Goal: Information Seeking & Learning: Understand process/instructions

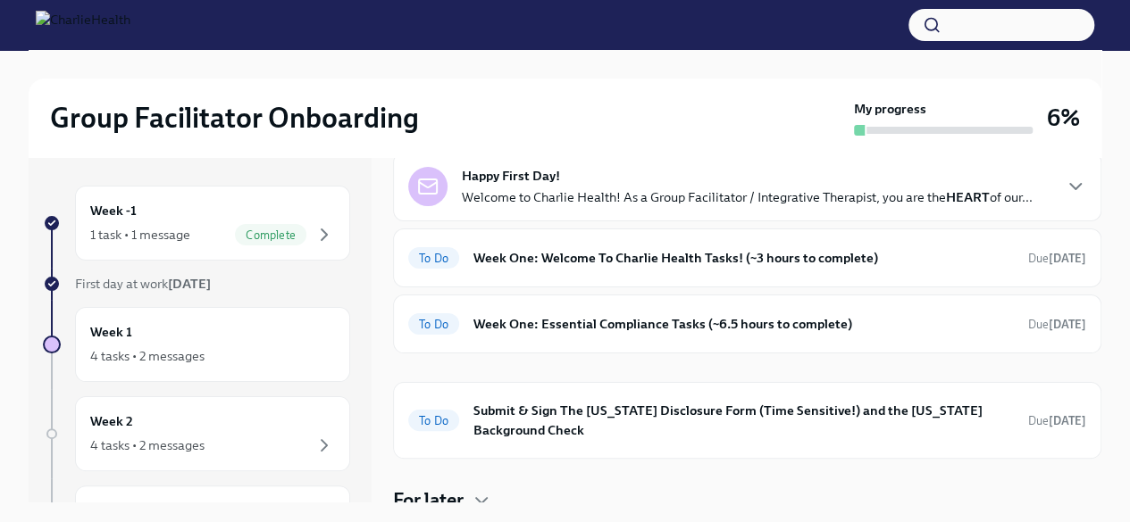
scroll to position [89, 0]
click at [313, 238] on icon "button" at bounding box center [323, 234] width 21 height 21
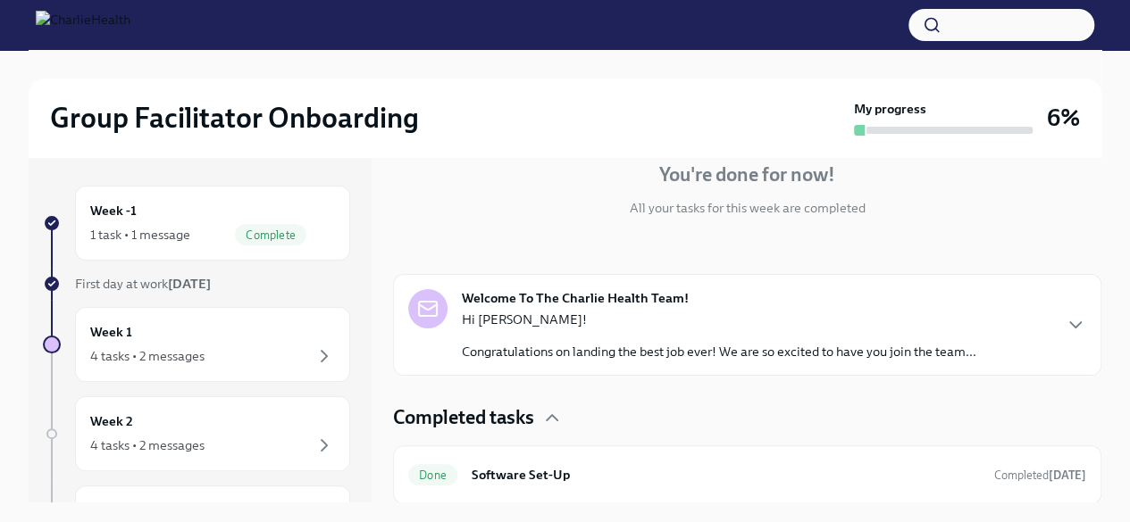
click at [1039, 322] on div "Welcome To The Charlie Health Team! Hi [PERSON_NAME]! Congratulations on landin…" at bounding box center [747, 324] width 678 height 71
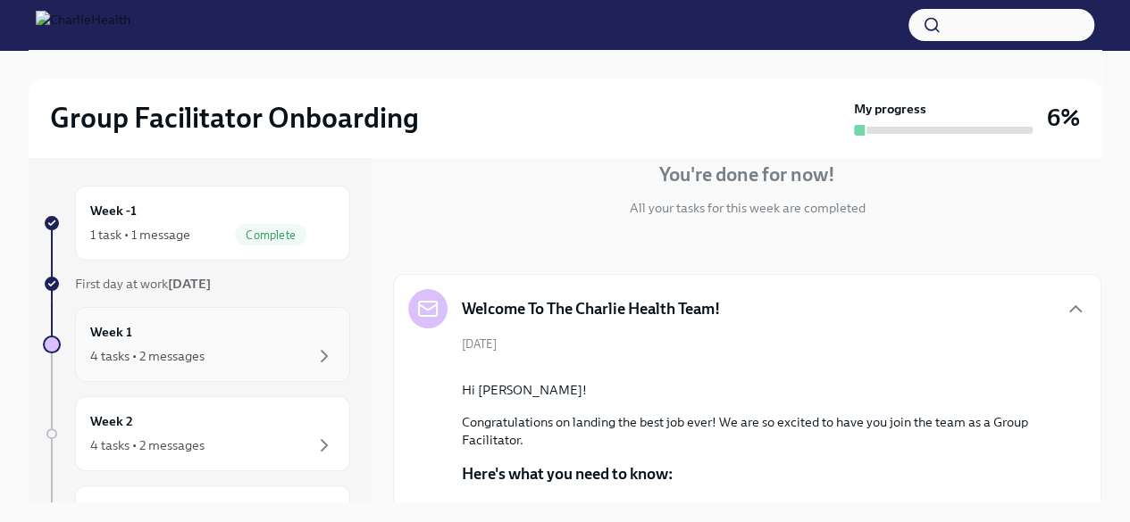
click at [280, 347] on div "4 tasks • 2 messages" at bounding box center [212, 356] width 245 height 21
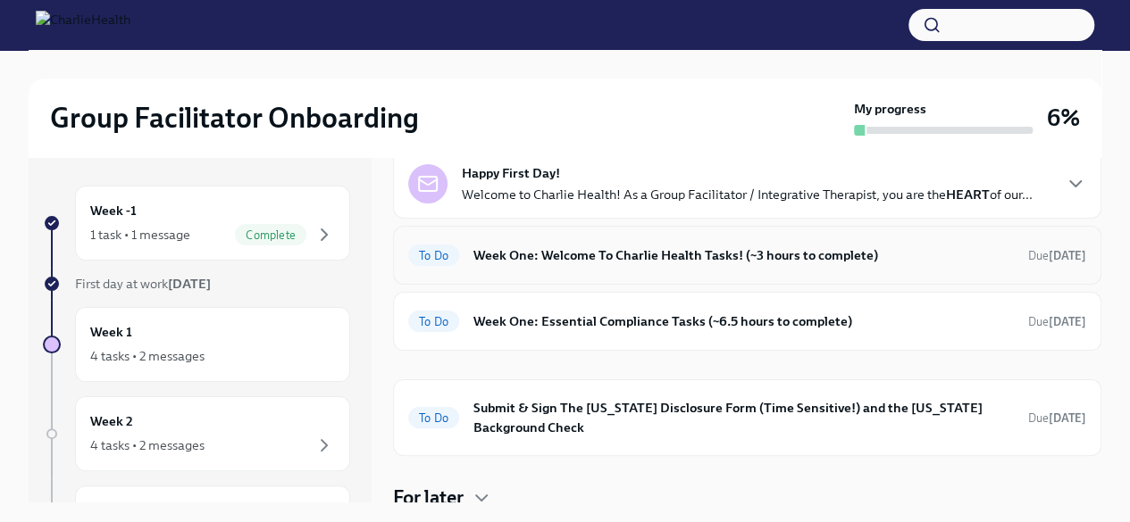
scroll to position [63, 0]
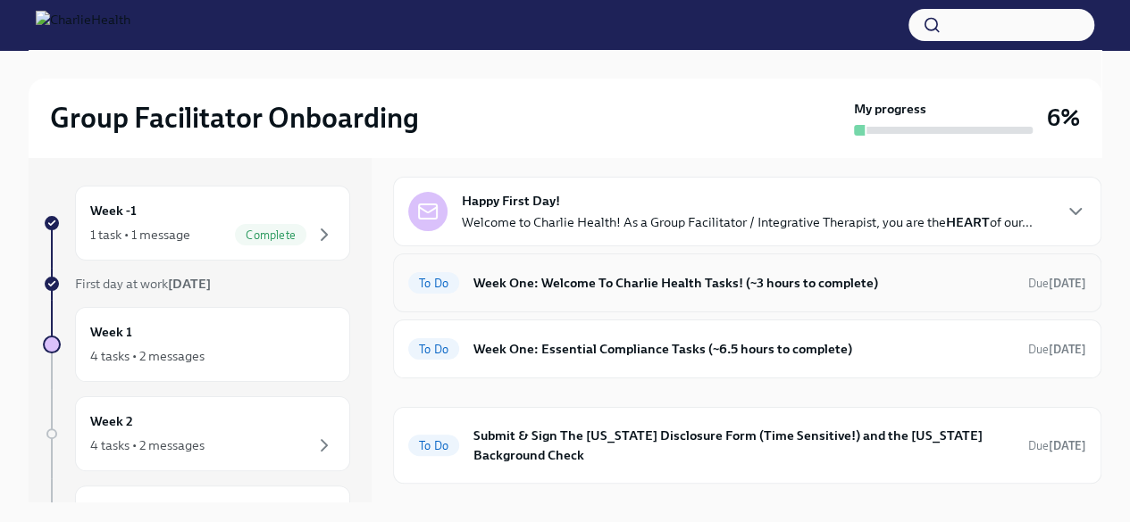
click at [948, 278] on h6 "Week One: Welcome To Charlie Health Tasks! (~3 hours to complete)" at bounding box center [743, 283] width 540 height 20
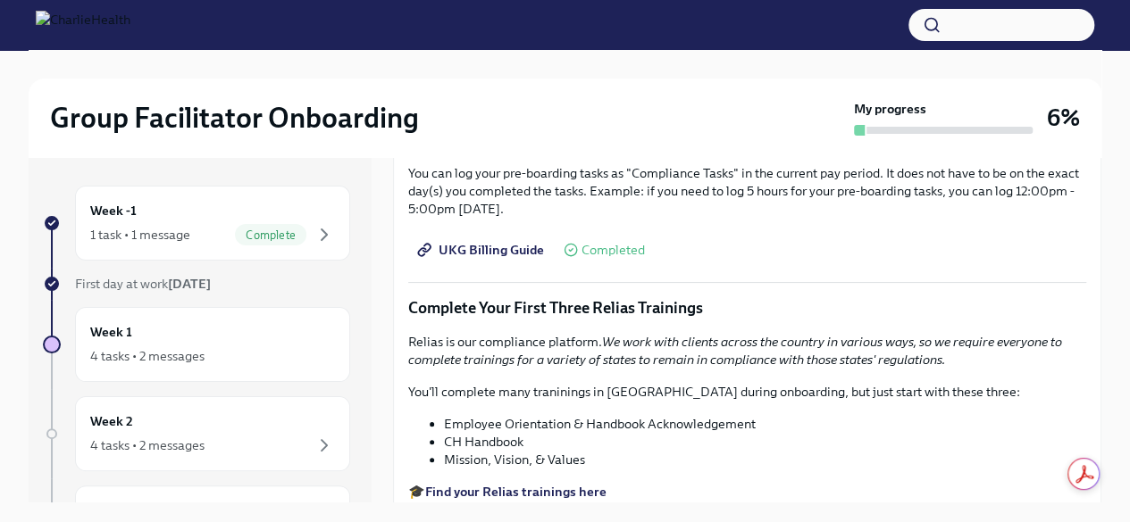
scroll to position [1786, 0]
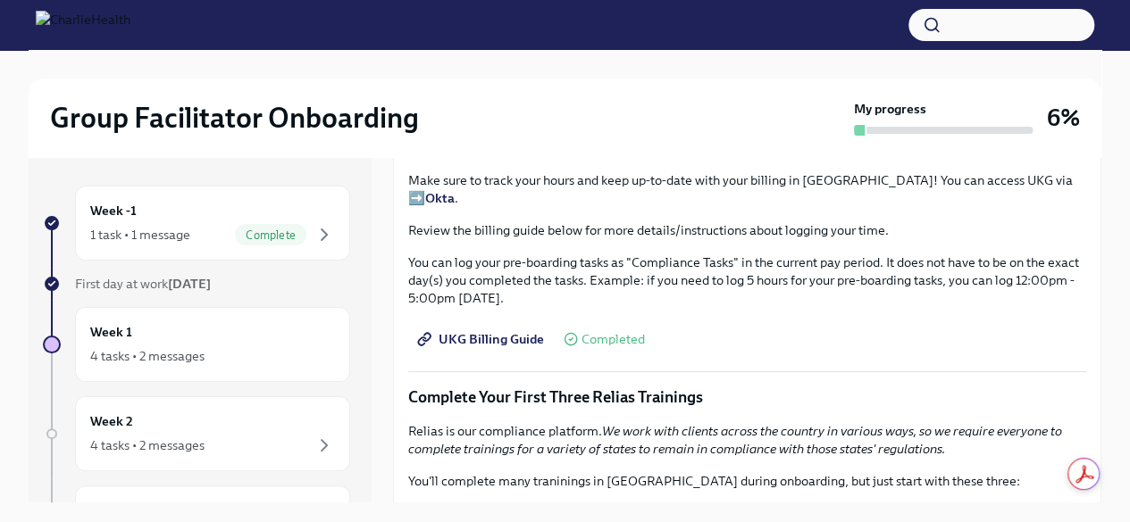
click at [455, 203] on strong "Okta" at bounding box center [439, 198] width 29 height 16
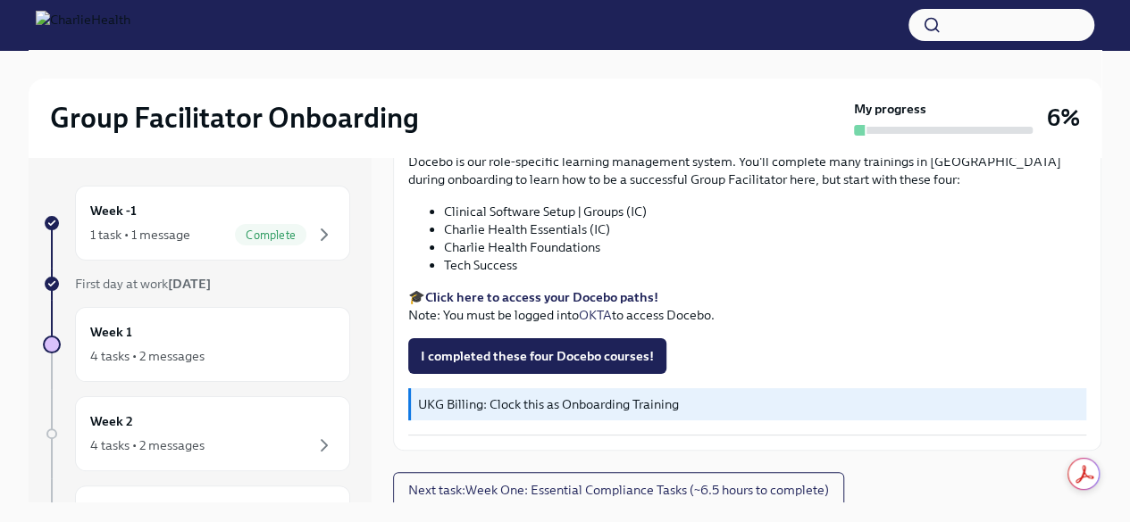
scroll to position [2426, 0]
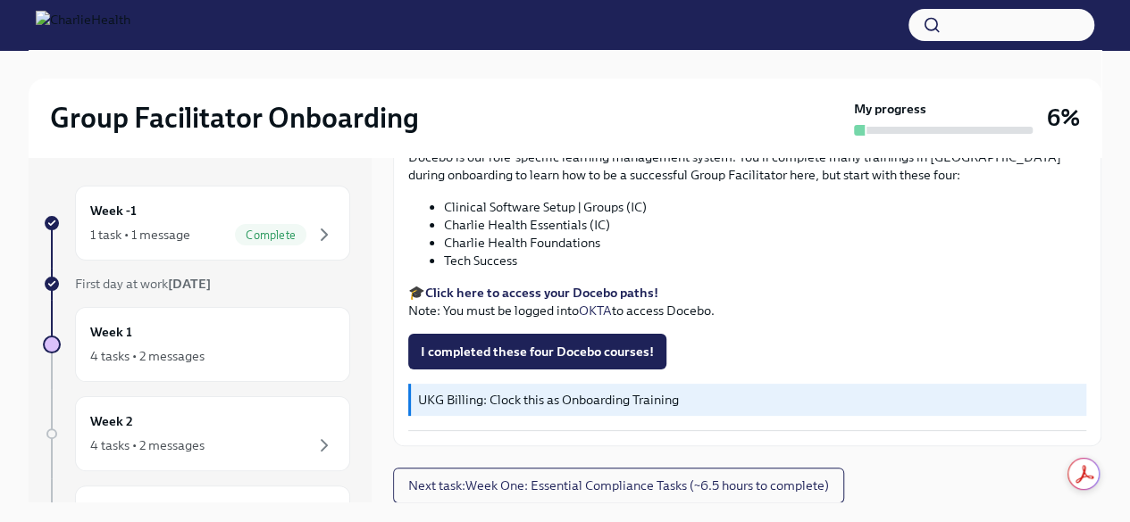
click at [632, 297] on strong "Click here to access your Docebo paths!" at bounding box center [541, 293] width 233 height 16
